Goal: Information Seeking & Learning: Learn about a topic

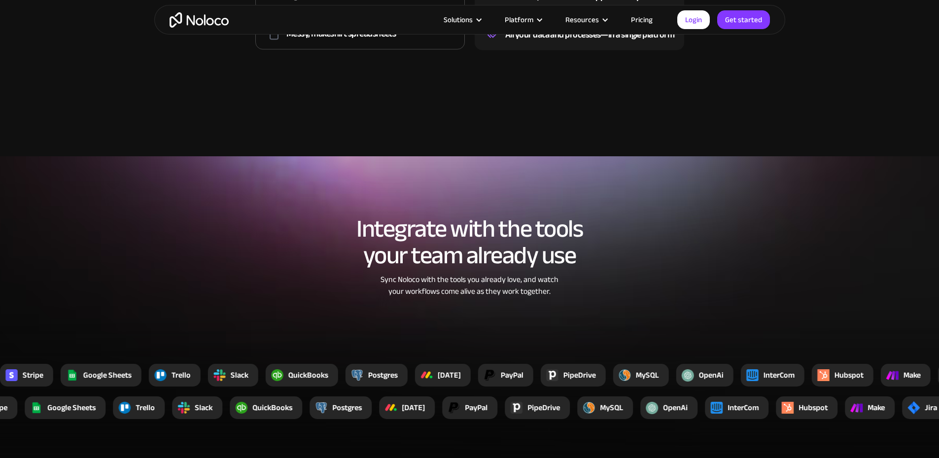
scroll to position [1282, 0]
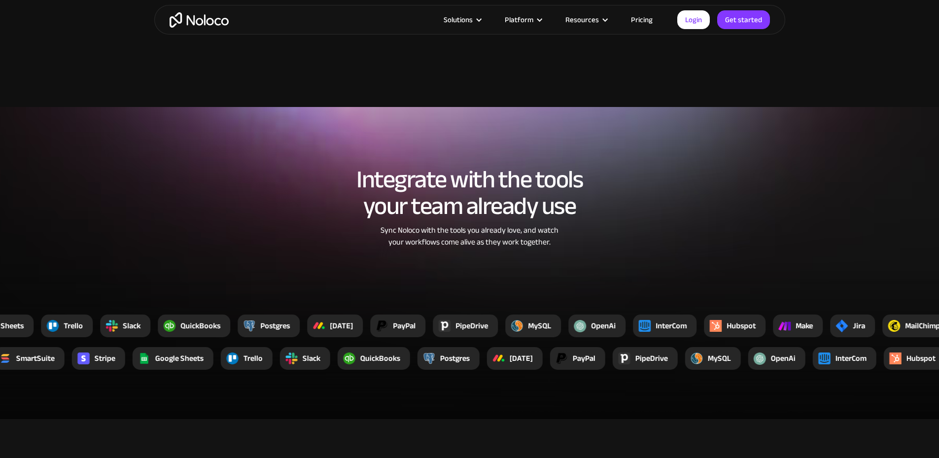
click at [646, 18] on link "Pricing" at bounding box center [642, 19] width 46 height 13
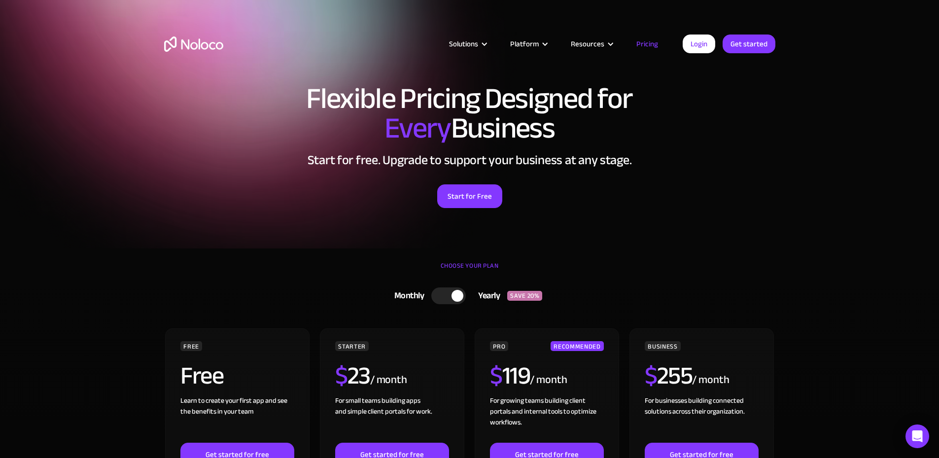
click at [204, 50] on img "home" at bounding box center [193, 43] width 59 height 15
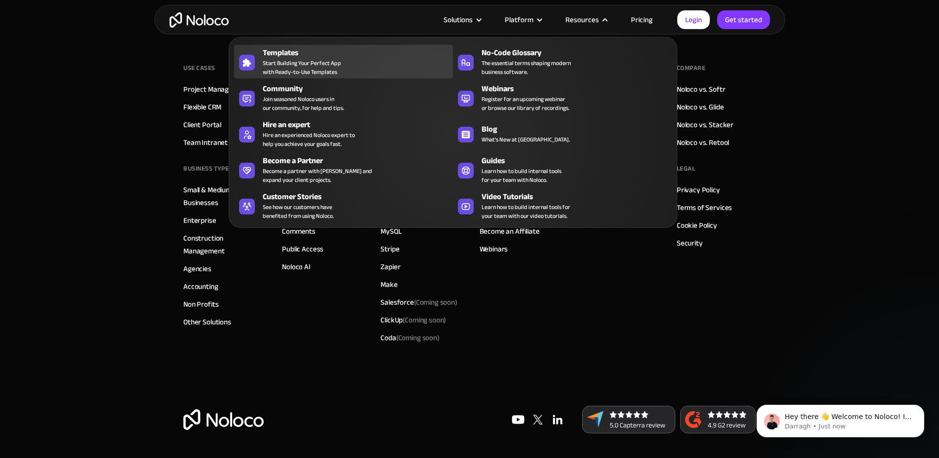
click at [300, 68] on span "Start Building Your Perfect App with Ready-to-Use Templates" at bounding box center [302, 68] width 78 height 18
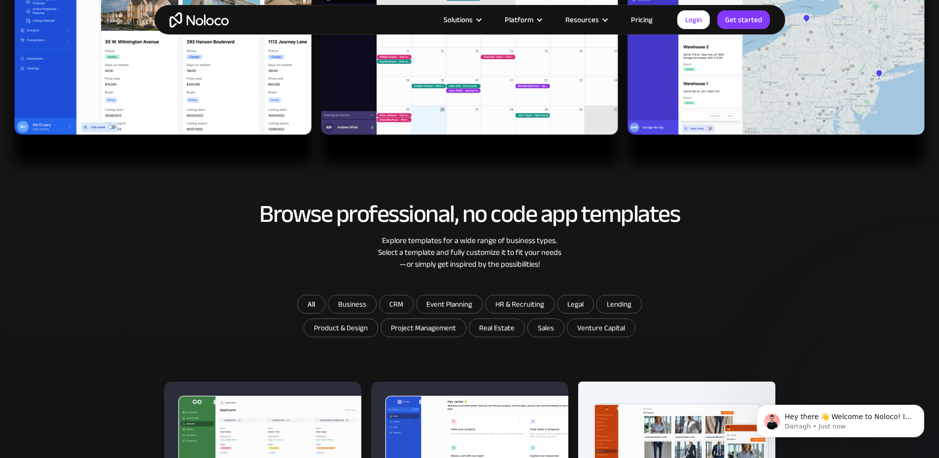
scroll to position [493, 0]
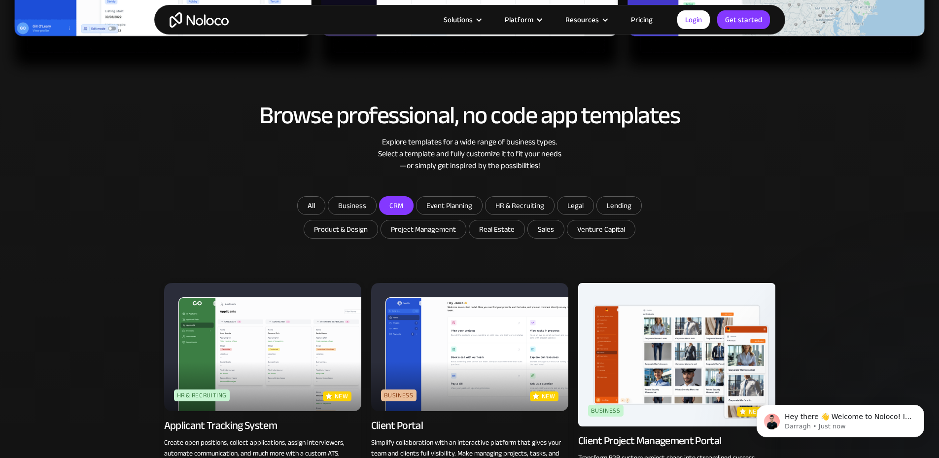
click at [376, 205] on input "CRM" at bounding box center [352, 206] width 48 height 18
checkbox input "true"
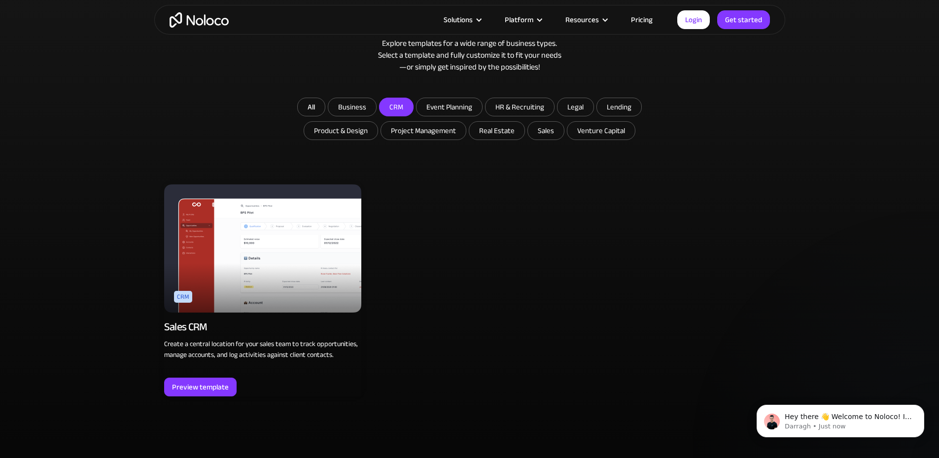
scroll to position [641, 0]
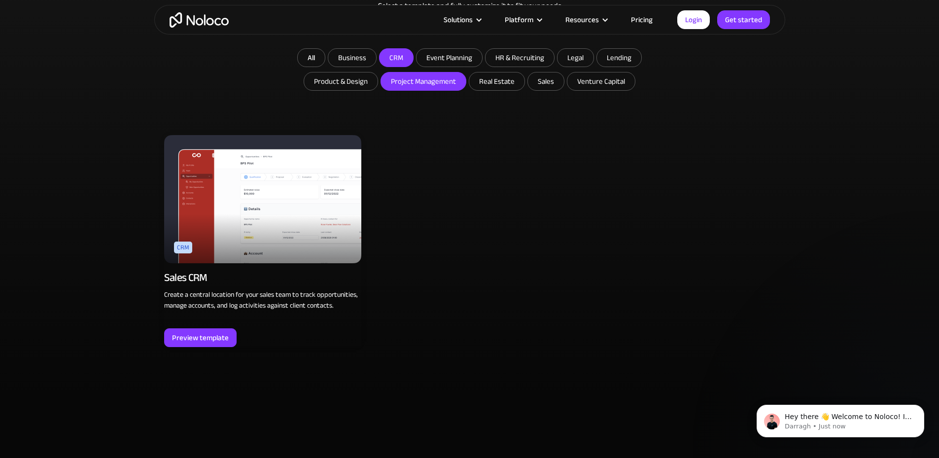
click at [376, 67] on input "Project Management" at bounding box center [352, 58] width 48 height 18
checkbox input "true"
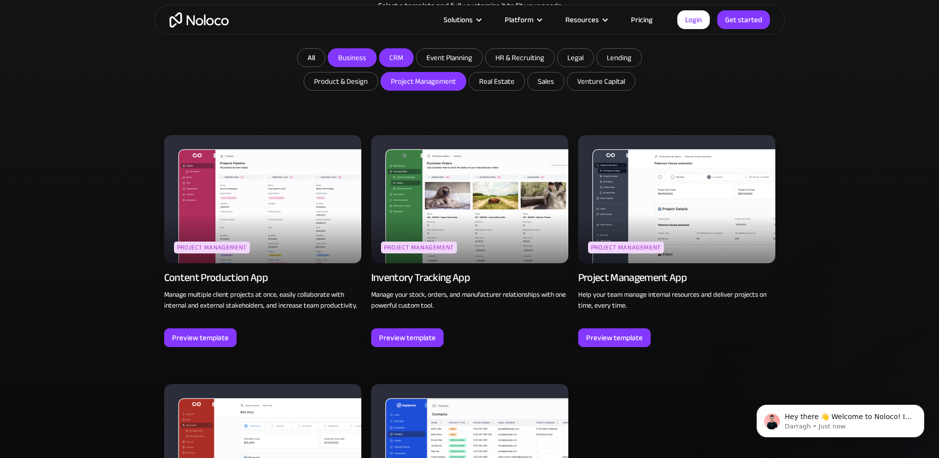
click at [357, 57] on input "Business" at bounding box center [352, 58] width 48 height 18
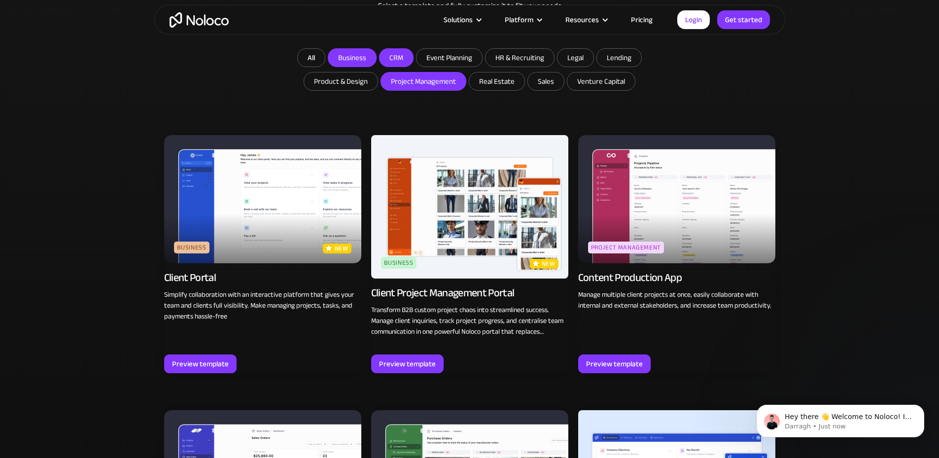
click at [354, 53] on input "Business" at bounding box center [352, 58] width 48 height 18
checkbox input "false"
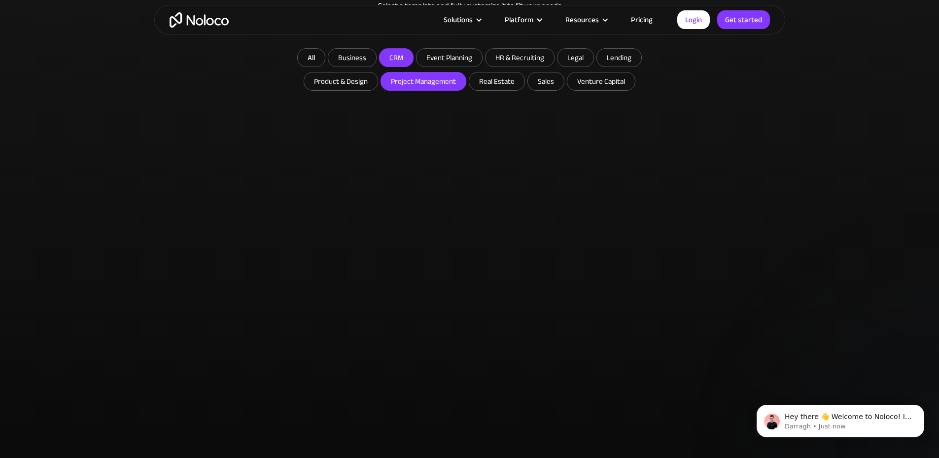
click at [397, 53] on input "CRM" at bounding box center [397, 58] width 34 height 18
checkbox input "false"
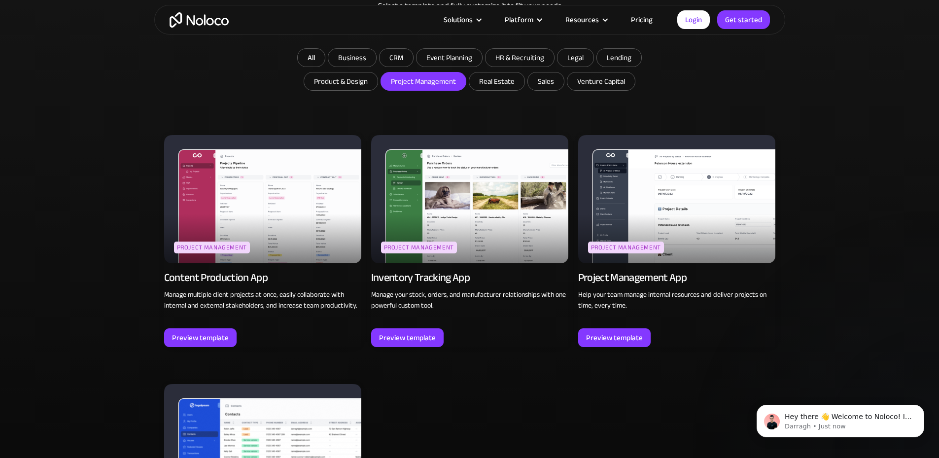
click at [418, 79] on input "Project Management" at bounding box center [423, 81] width 85 height 18
checkbox input "false"
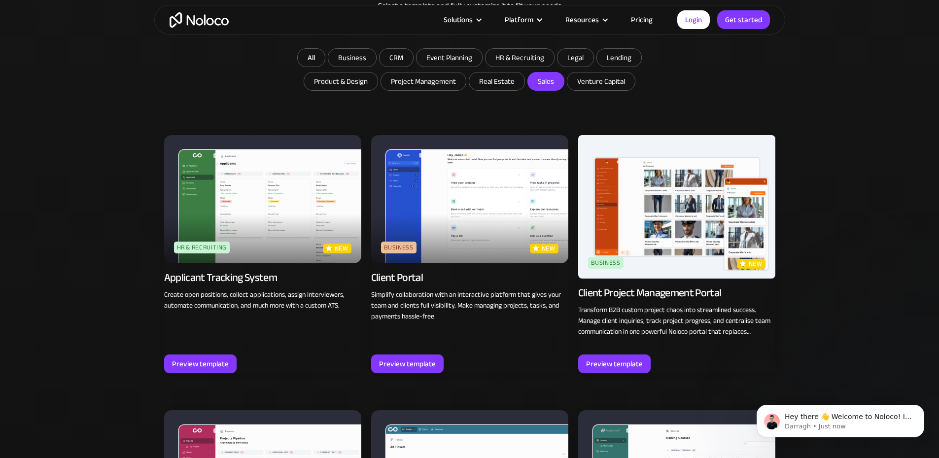
click at [525, 82] on input "Sales" at bounding box center [496, 81] width 55 height 18
checkbox input "true"
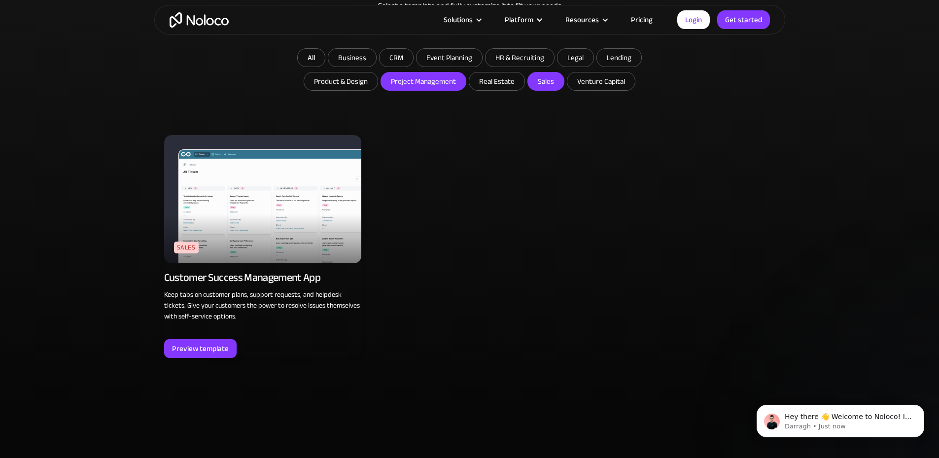
click at [376, 67] on input "Project Management" at bounding box center [352, 58] width 48 height 18
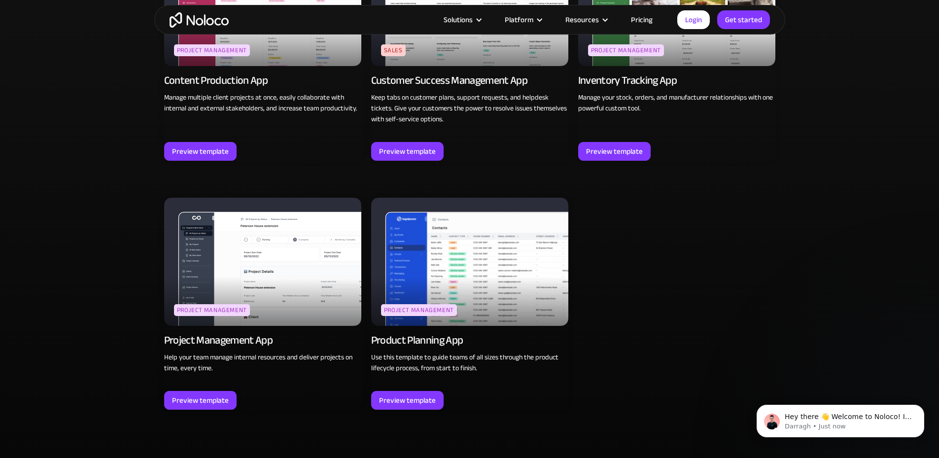
scroll to position [592, 0]
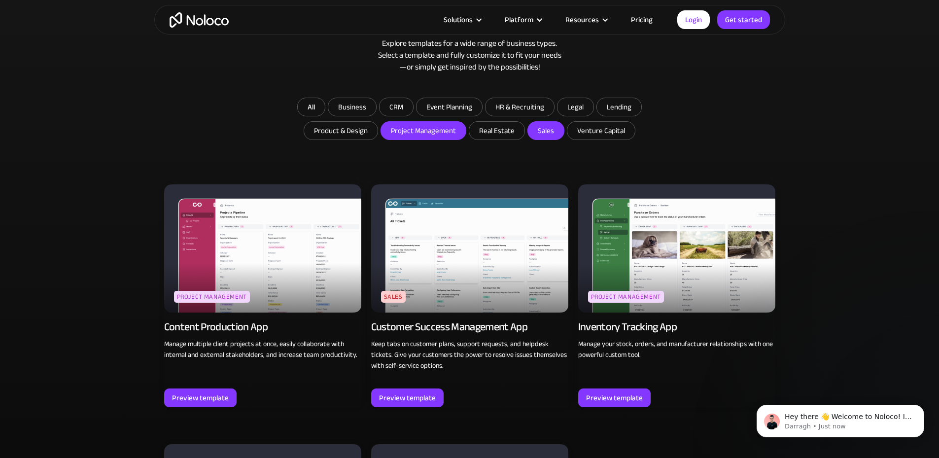
drag, startPoint x: 419, startPoint y: 135, endPoint x: 422, endPoint y: 125, distance: 10.4
click at [419, 135] on input "Project Management" at bounding box center [423, 131] width 85 height 18
checkbox input "false"
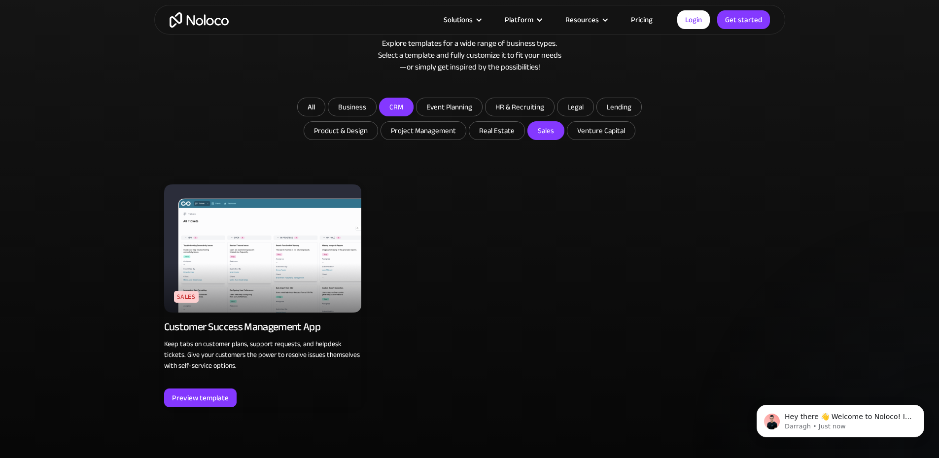
click at [376, 107] on input "CRM" at bounding box center [352, 107] width 48 height 18
checkbox input "true"
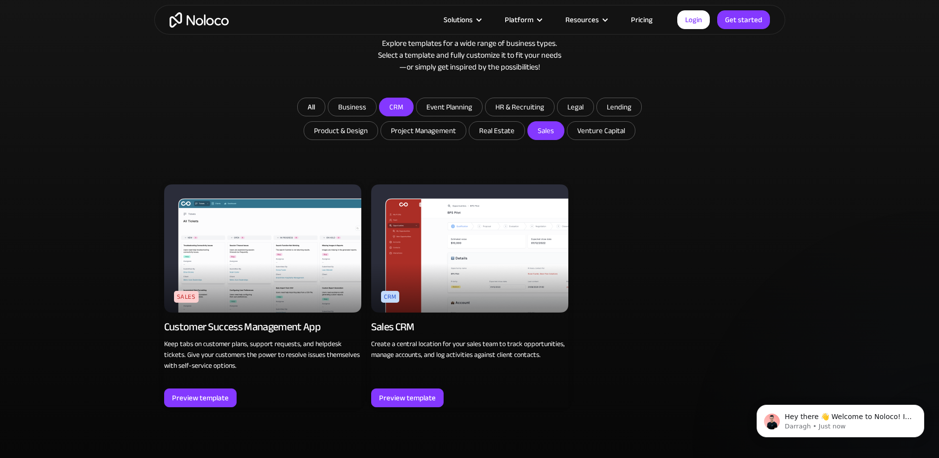
click at [547, 129] on input "Sales" at bounding box center [546, 131] width 36 height 18
checkbox input "false"
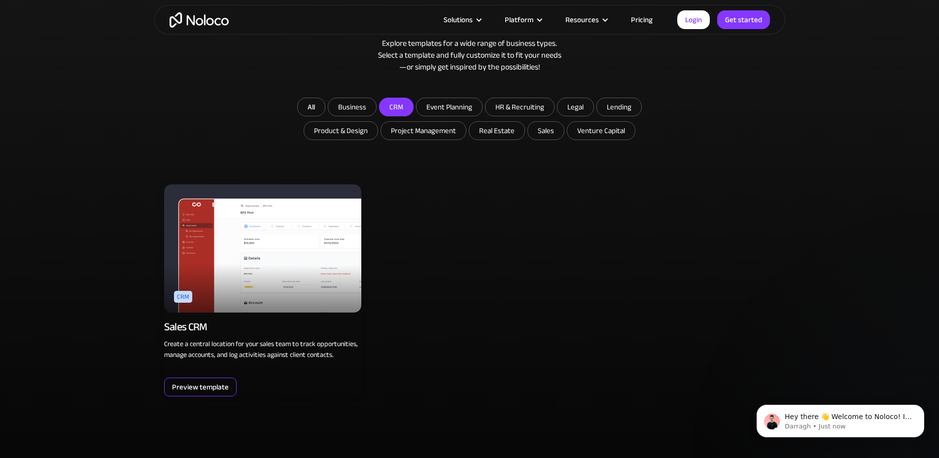
click at [210, 381] on div "Preview template" at bounding box center [200, 387] width 57 height 13
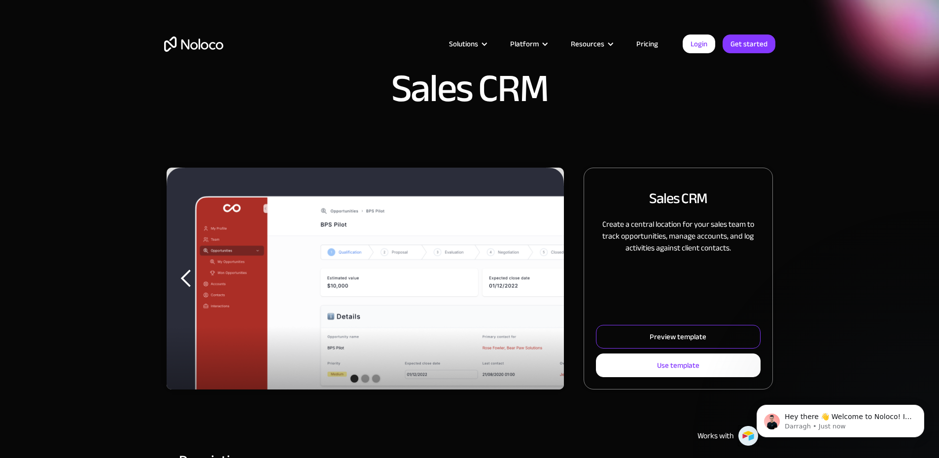
click at [650, 343] on div "Preview template" at bounding box center [678, 336] width 57 height 13
